Goal: Transaction & Acquisition: Purchase product/service

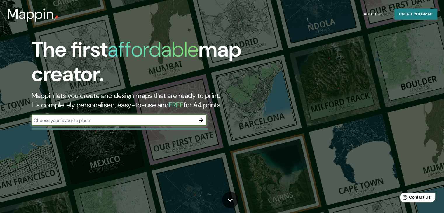
click at [126, 118] on input "text" at bounding box center [113, 120] width 163 height 7
type input "santa [PERSON_NAME]"
click at [200, 121] on icon "button" at bounding box center [200, 120] width 7 height 7
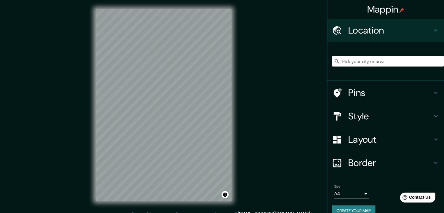
click at [370, 58] on input "Pick your city or area" at bounding box center [388, 61] width 112 height 11
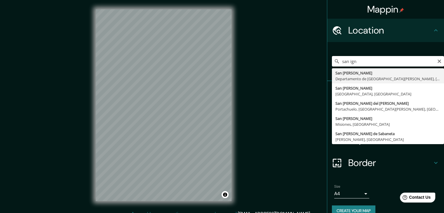
type input "[GEOGRAPHIC_DATA][PERSON_NAME], [GEOGRAPHIC_DATA][PERSON_NAME], [GEOGRAPHIC_DAT…"
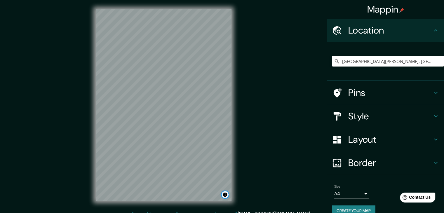
click at [225, 195] on button "Toggle attribution" at bounding box center [224, 194] width 7 height 7
click at [370, 141] on h4 "Layout" at bounding box center [390, 140] width 84 height 12
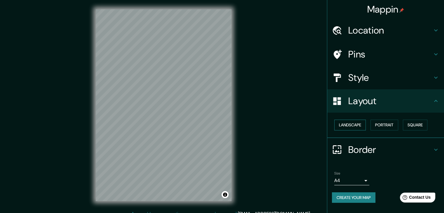
click at [361, 126] on button "Landscape" at bounding box center [350, 125] width 32 height 11
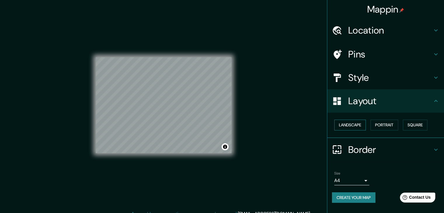
click at [361, 126] on button "Landscape" at bounding box center [350, 125] width 32 height 11
click at [398, 124] on button "Portrait" at bounding box center [384, 125] width 28 height 11
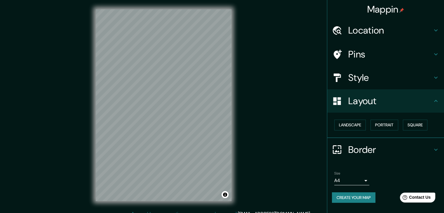
click at [372, 81] on h4 "Style" at bounding box center [390, 78] width 84 height 12
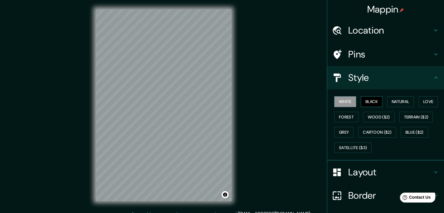
click at [370, 104] on button "Black" at bounding box center [372, 101] width 22 height 11
click at [343, 100] on button "White" at bounding box center [345, 101] width 22 height 11
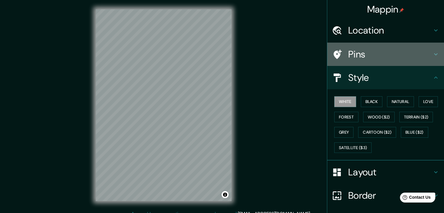
click at [373, 57] on h4 "Pins" at bounding box center [390, 54] width 84 height 12
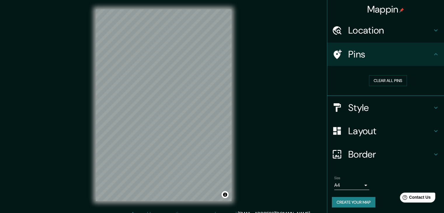
click at [373, 55] on h4 "Pins" at bounding box center [390, 54] width 84 height 12
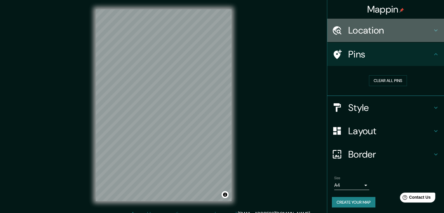
click at [376, 34] on h4 "Location" at bounding box center [390, 31] width 84 height 12
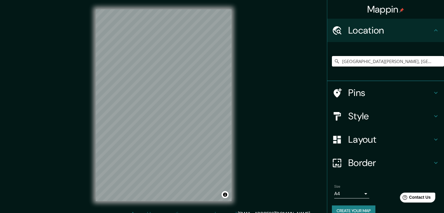
click at [376, 33] on h4 "Location" at bounding box center [390, 31] width 84 height 12
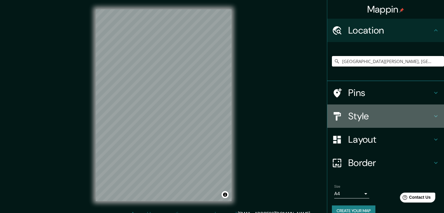
click at [369, 117] on h4 "Style" at bounding box center [390, 116] width 84 height 12
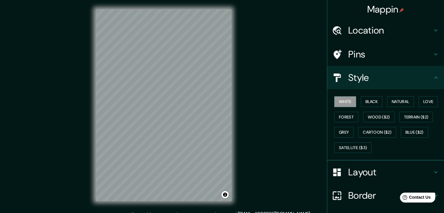
click at [378, 81] on h4 "Style" at bounding box center [390, 78] width 84 height 12
click at [372, 170] on h4 "Layout" at bounding box center [390, 172] width 84 height 12
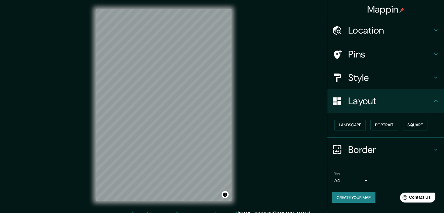
click at [368, 101] on h4 "Layout" at bounding box center [390, 101] width 84 height 12
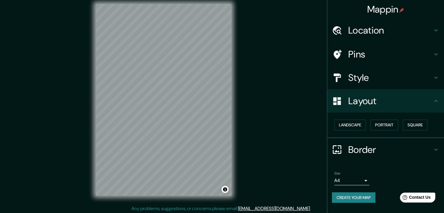
scroll to position [7, 0]
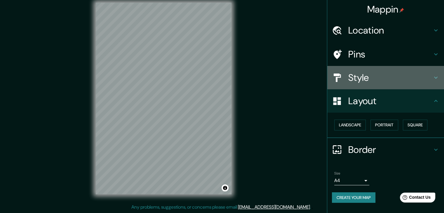
click at [369, 75] on h4 "Style" at bounding box center [390, 78] width 84 height 12
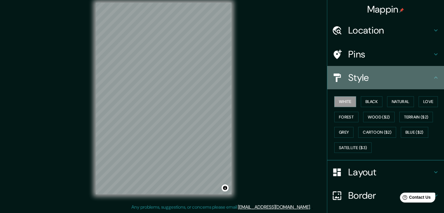
click at [369, 75] on h4 "Style" at bounding box center [390, 78] width 84 height 12
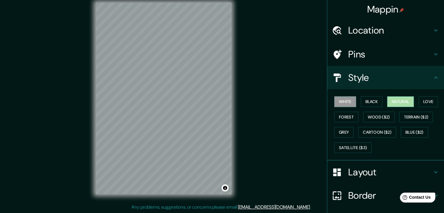
click at [394, 99] on button "Natural" at bounding box center [400, 101] width 27 height 11
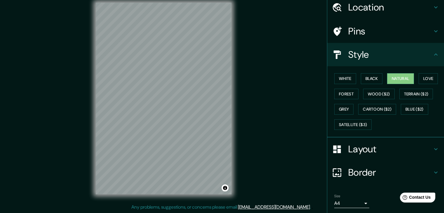
scroll to position [42, 0]
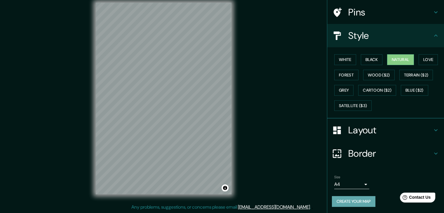
click at [361, 199] on button "Create your map" at bounding box center [353, 201] width 43 height 11
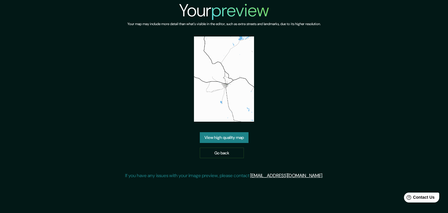
click at [229, 77] on img at bounding box center [224, 78] width 60 height 85
click at [230, 81] on img at bounding box center [224, 78] width 60 height 85
click at [228, 137] on link "View high quality map" at bounding box center [224, 137] width 49 height 11
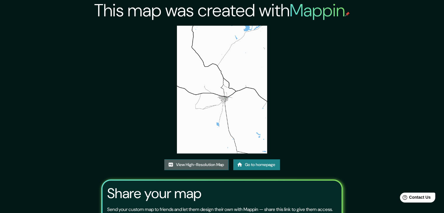
click at [207, 165] on link "View High-Resolution Map" at bounding box center [196, 164] width 64 height 11
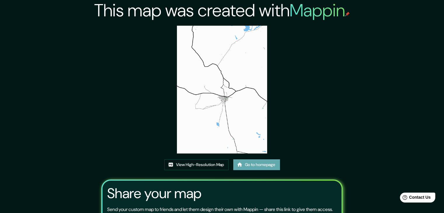
click at [247, 161] on link "Go to homepage" at bounding box center [256, 164] width 47 height 11
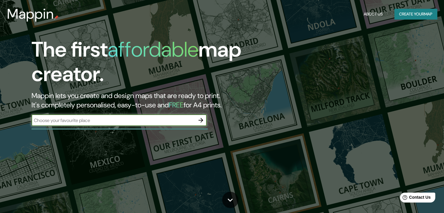
click at [147, 125] on div "​" at bounding box center [119, 120] width 175 height 12
type input "san ignacio"
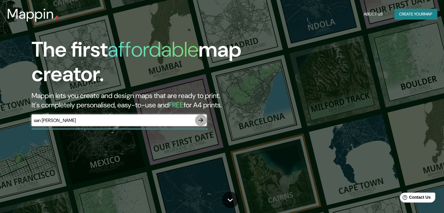
click at [200, 120] on icon "button" at bounding box center [200, 120] width 7 height 7
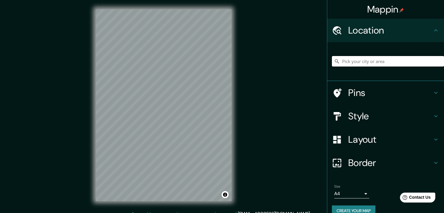
click at [366, 56] on input "Pick your city or area" at bounding box center [388, 61] width 112 height 11
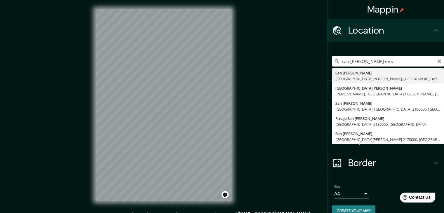
type input "San Ignacio de Velasco, San Ignacio, Departamento de Santa Cruz, Bolivia"
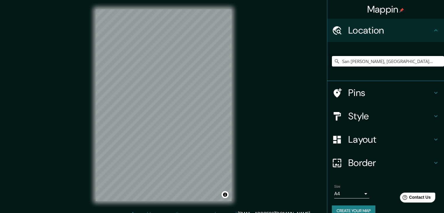
click at [374, 119] on h4 "Style" at bounding box center [390, 116] width 84 height 12
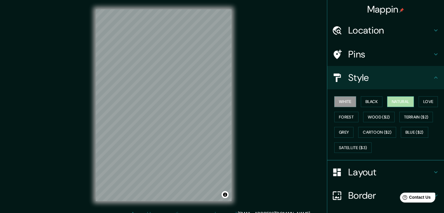
click at [401, 100] on button "Natural" at bounding box center [400, 101] width 27 height 11
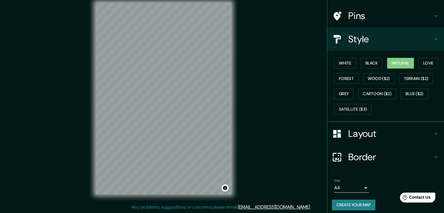
scroll to position [42, 0]
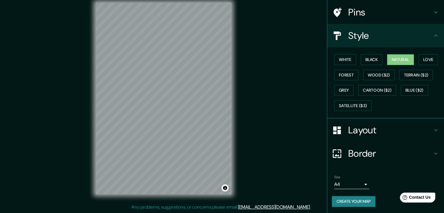
click at [341, 197] on button "Create your map" at bounding box center [353, 201] width 43 height 11
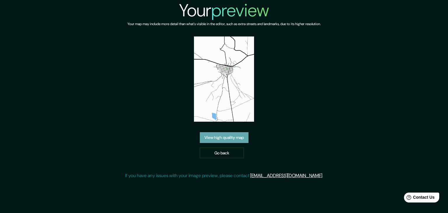
click at [235, 138] on link "View high quality map" at bounding box center [224, 137] width 49 height 11
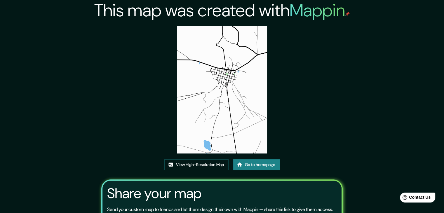
drag, startPoint x: 197, startPoint y: 154, endPoint x: 197, endPoint y: 158, distance: 3.2
click at [197, 155] on div "This map was created with Mappin View High-Resolution Map Go to homepage Share …" at bounding box center [221, 133] width 255 height 267
click at [196, 162] on link "View High-Resolution Map" at bounding box center [196, 164] width 64 height 11
